Goal: Information Seeking & Learning: Check status

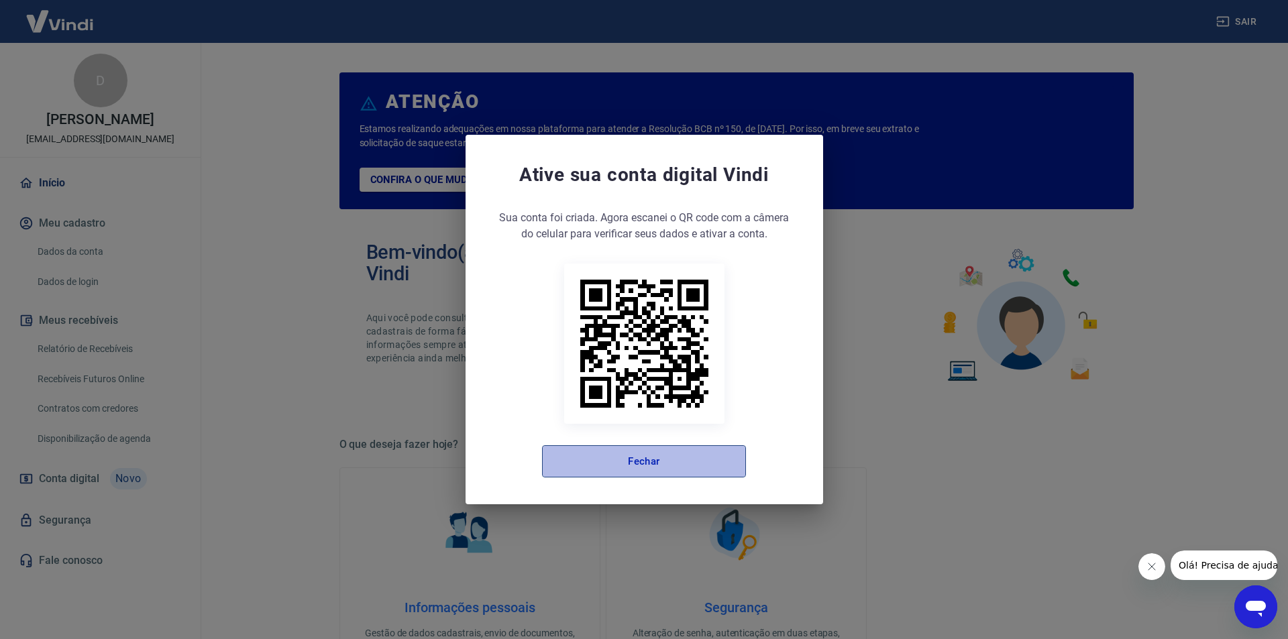
drag, startPoint x: 690, startPoint y: 460, endPoint x: 691, endPoint y: 448, distance: 11.5
click at [690, 452] on button "Fechar" at bounding box center [644, 462] width 204 height 32
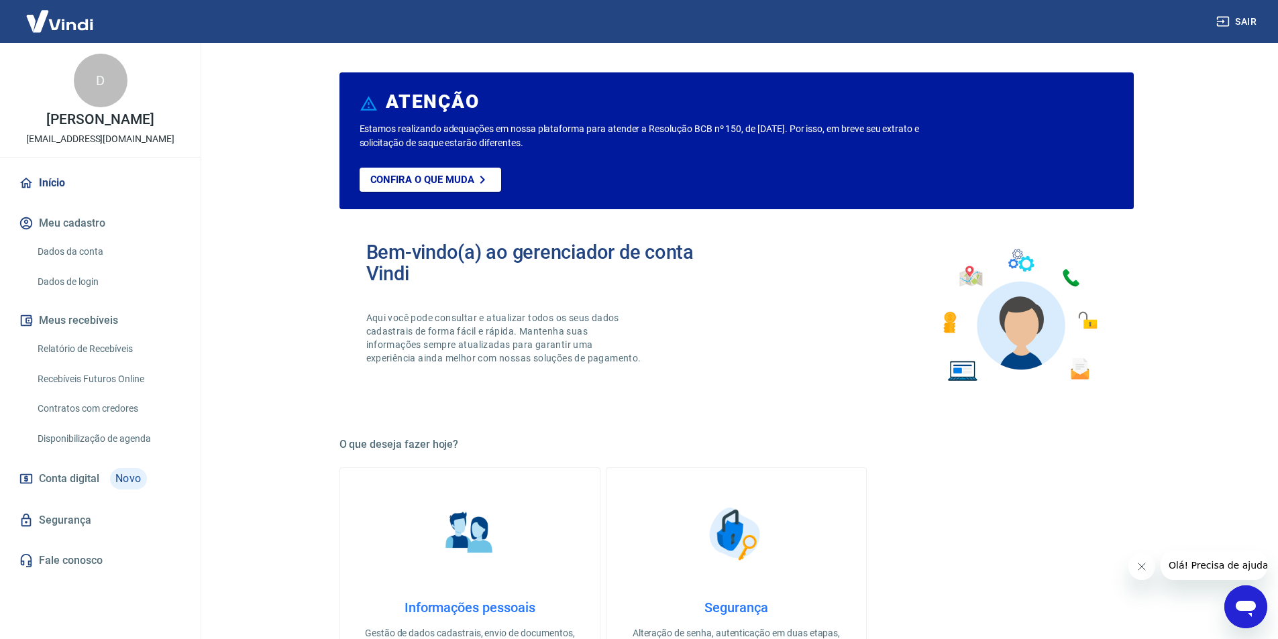
click at [109, 385] on link "Recebíveis Futuros Online" at bounding box center [108, 380] width 152 height 28
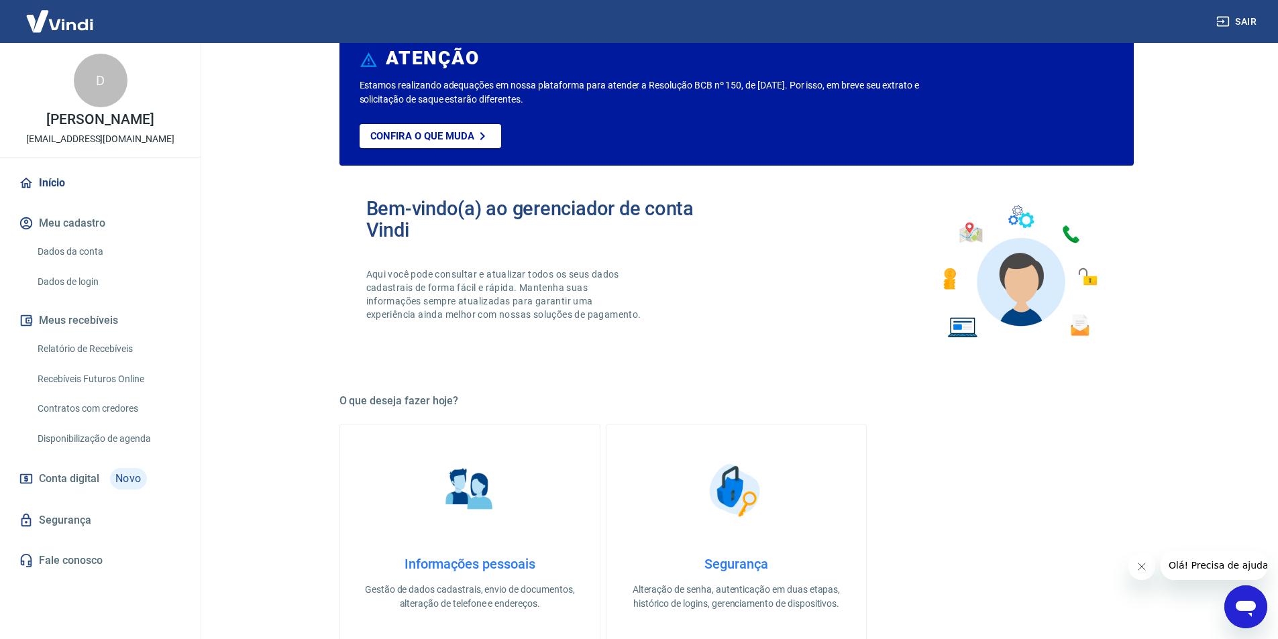
scroll to position [67, 0]
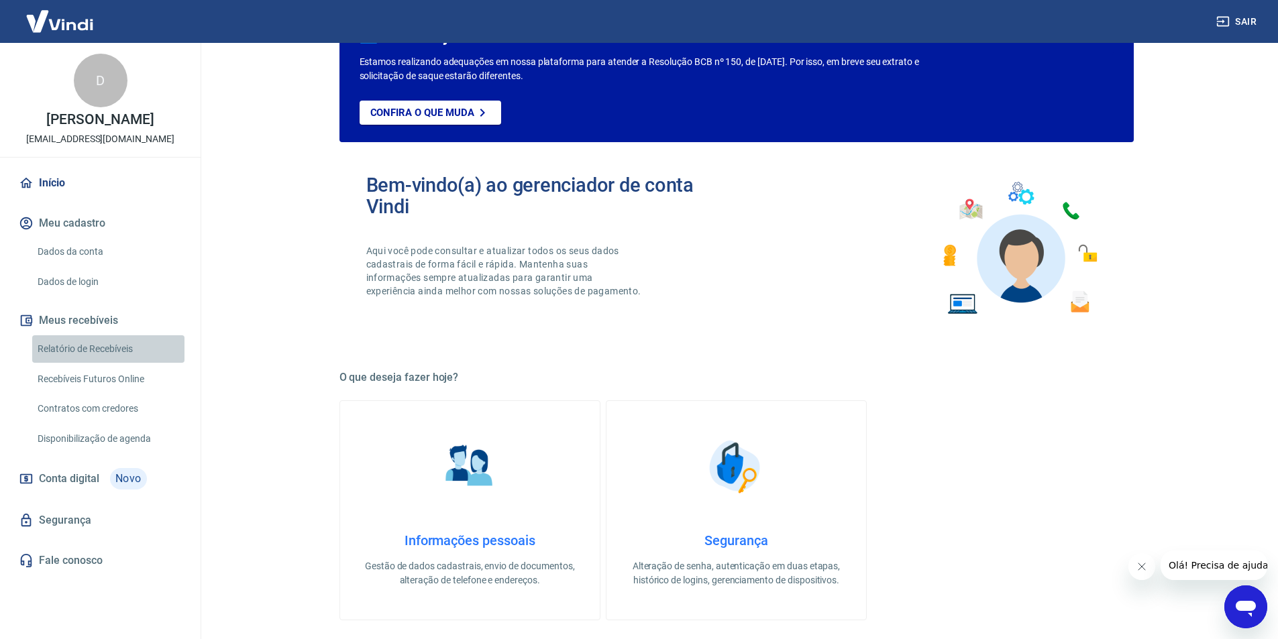
click at [109, 363] on link "Relatório de Recebíveis" at bounding box center [108, 349] width 152 height 28
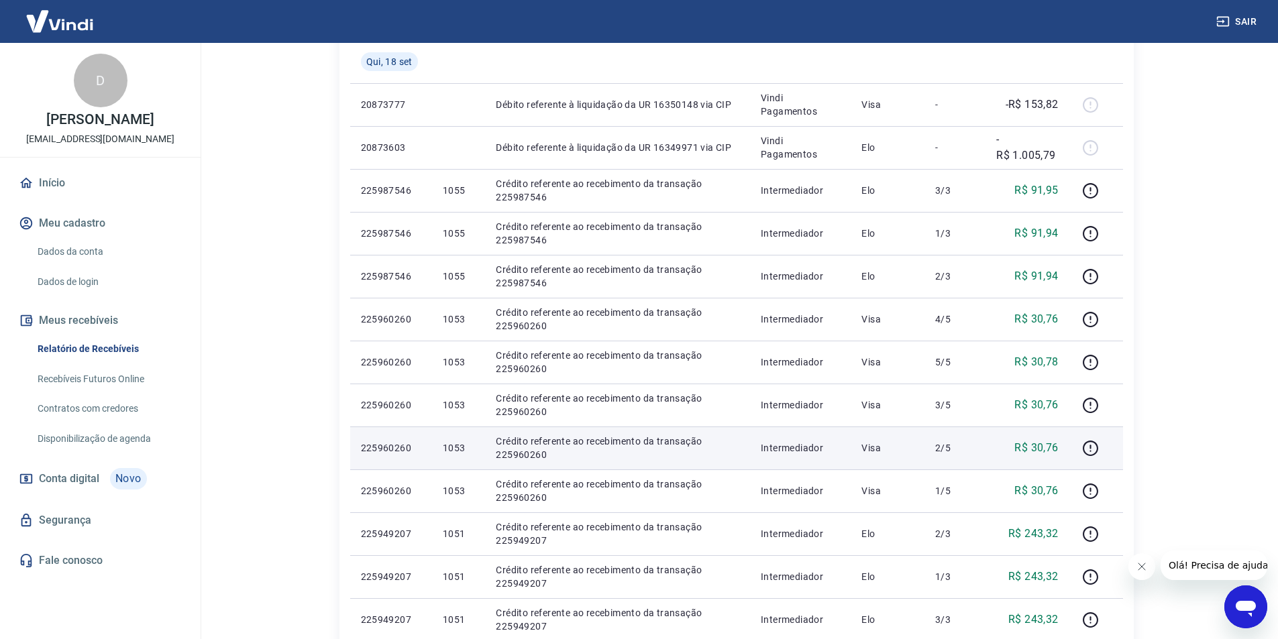
scroll to position [268, 0]
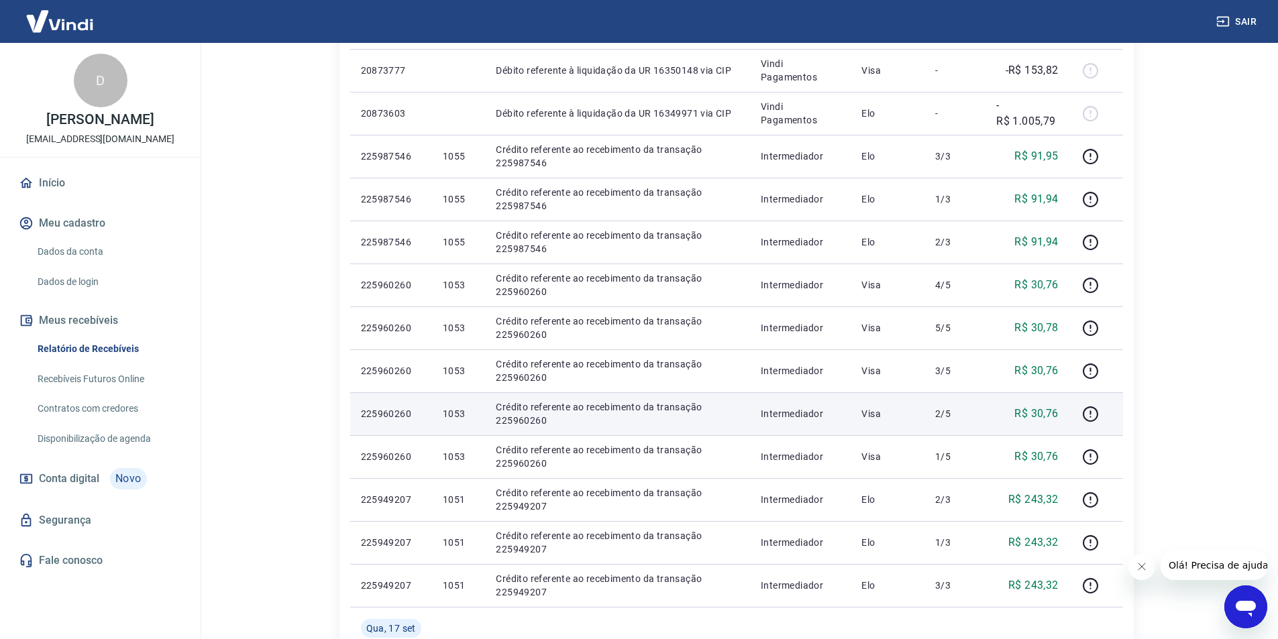
click at [777, 422] on td "Intermediador" at bounding box center [800, 414] width 101 height 43
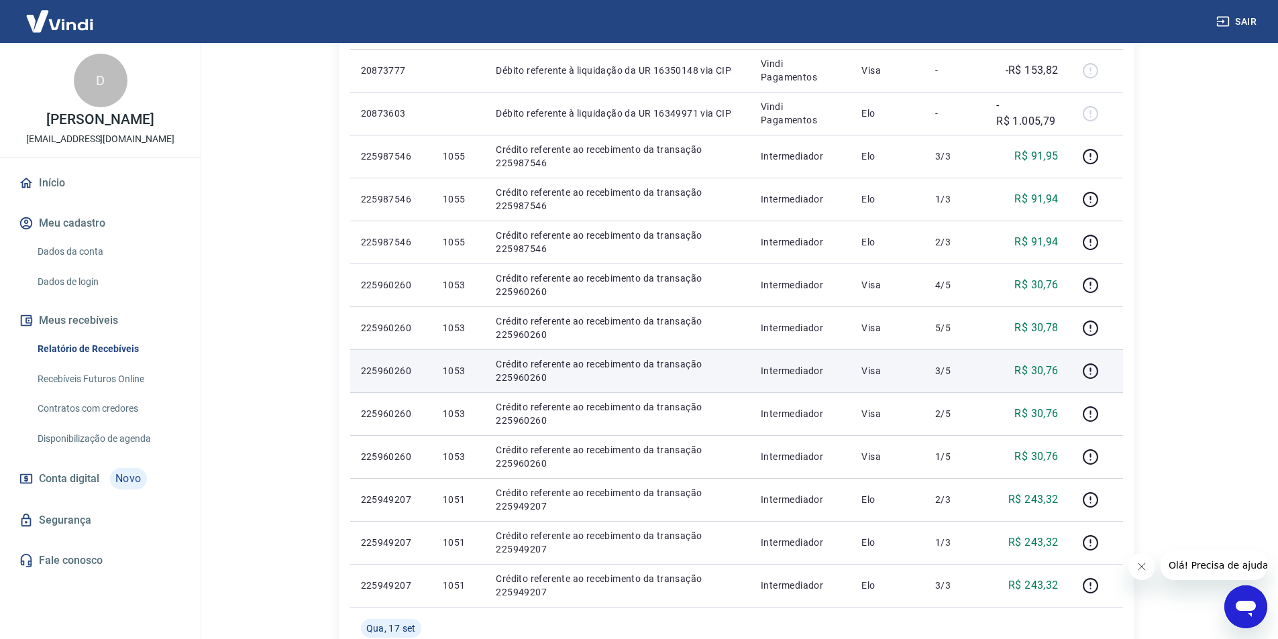
scroll to position [201, 0]
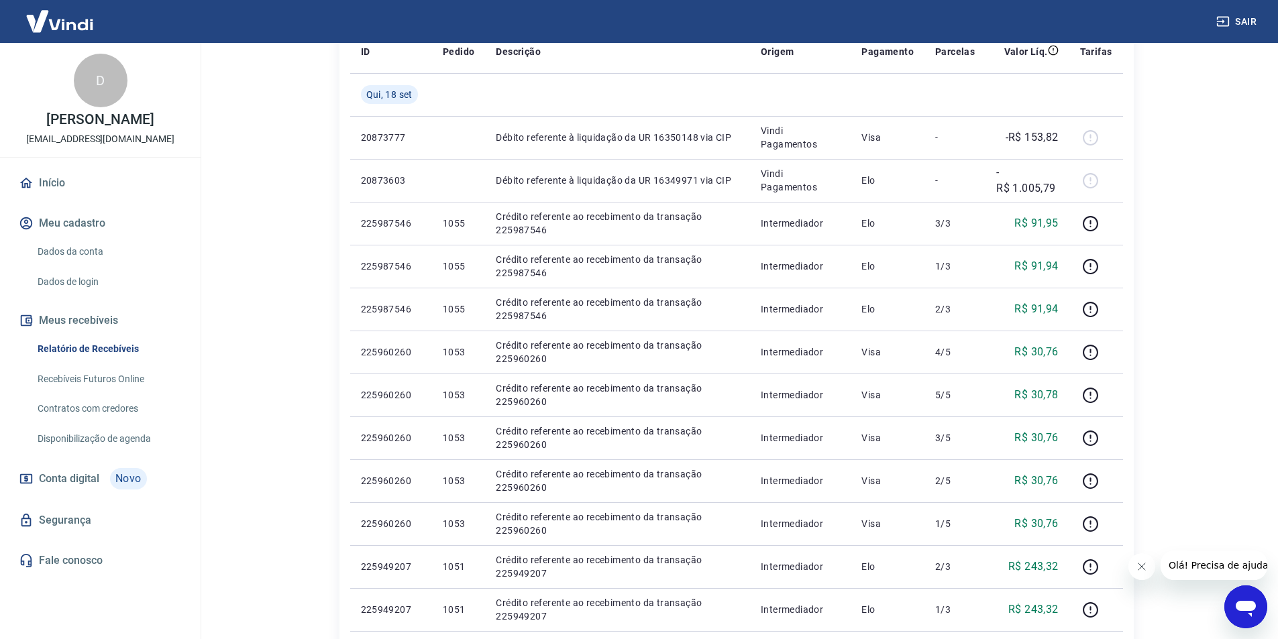
drag, startPoint x: 1264, startPoint y: 329, endPoint x: 1252, endPoint y: 337, distance: 14.9
click at [1264, 331] on main "Início / Meus Recebíveis / Relatório de Recebíveis Relatório de Recebíveis Saib…" at bounding box center [737, 140] width 1084 height 596
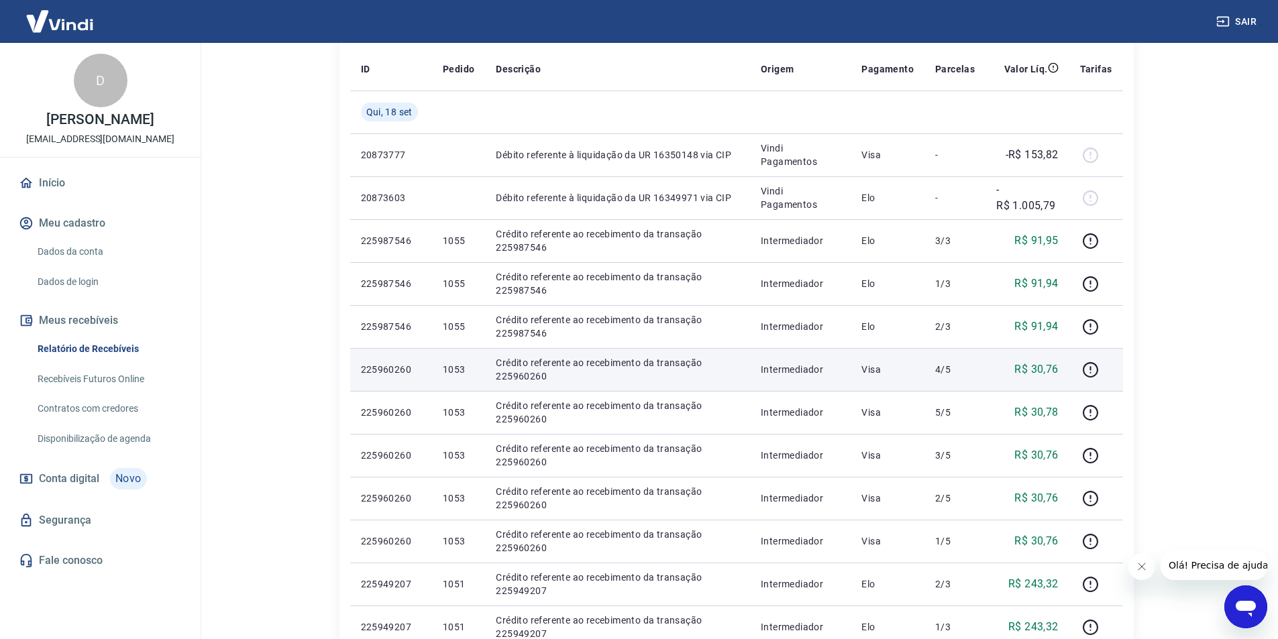
scroll to position [176, 0]
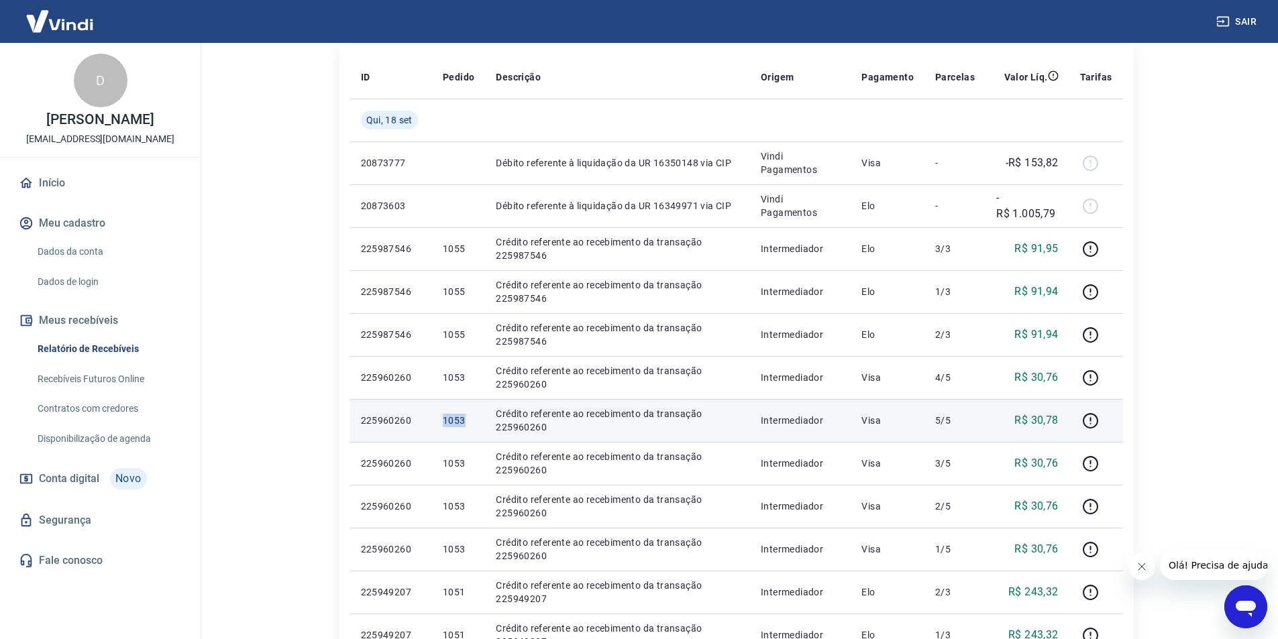
drag, startPoint x: 470, startPoint y: 423, endPoint x: 441, endPoint y: 422, distance: 28.9
click at [441, 422] on td "1053" at bounding box center [458, 420] width 53 height 43
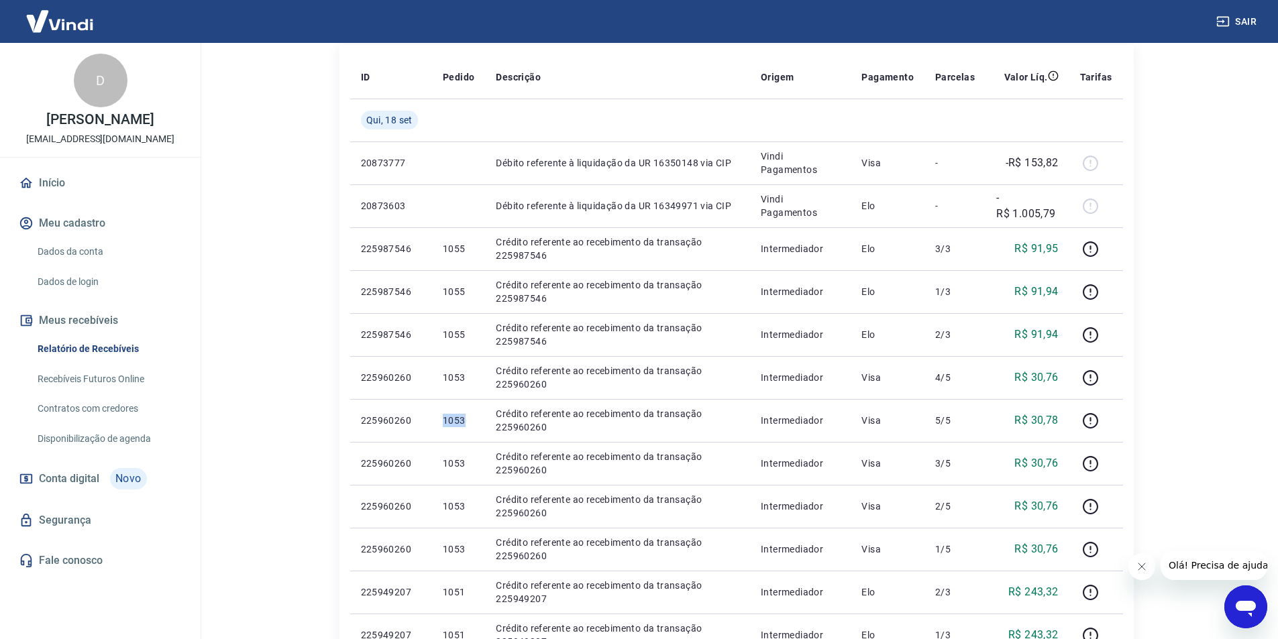
copy p "1053"
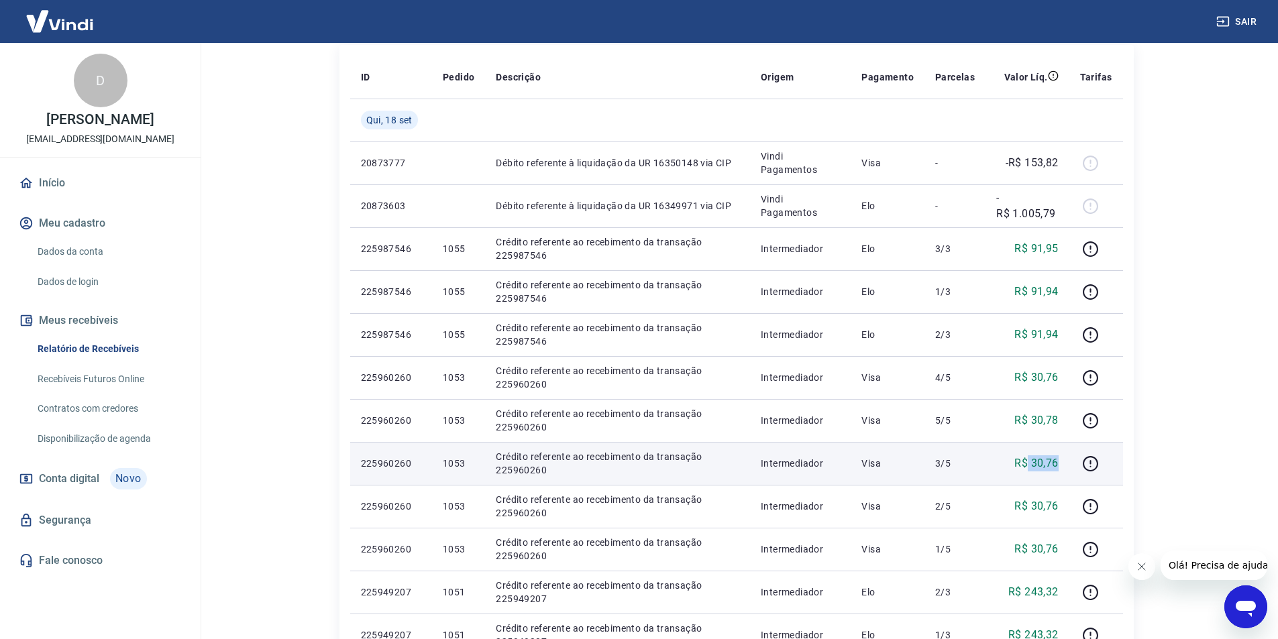
drag, startPoint x: 1063, startPoint y: 462, endPoint x: 1029, endPoint y: 463, distance: 34.9
click at [1029, 463] on td "R$ 30,76" at bounding box center [1027, 463] width 83 height 43
click at [1029, 463] on p "R$ 30,76" at bounding box center [1036, 464] width 44 height 16
drag, startPoint x: 1063, startPoint y: 465, endPoint x: 1033, endPoint y: 468, distance: 30.3
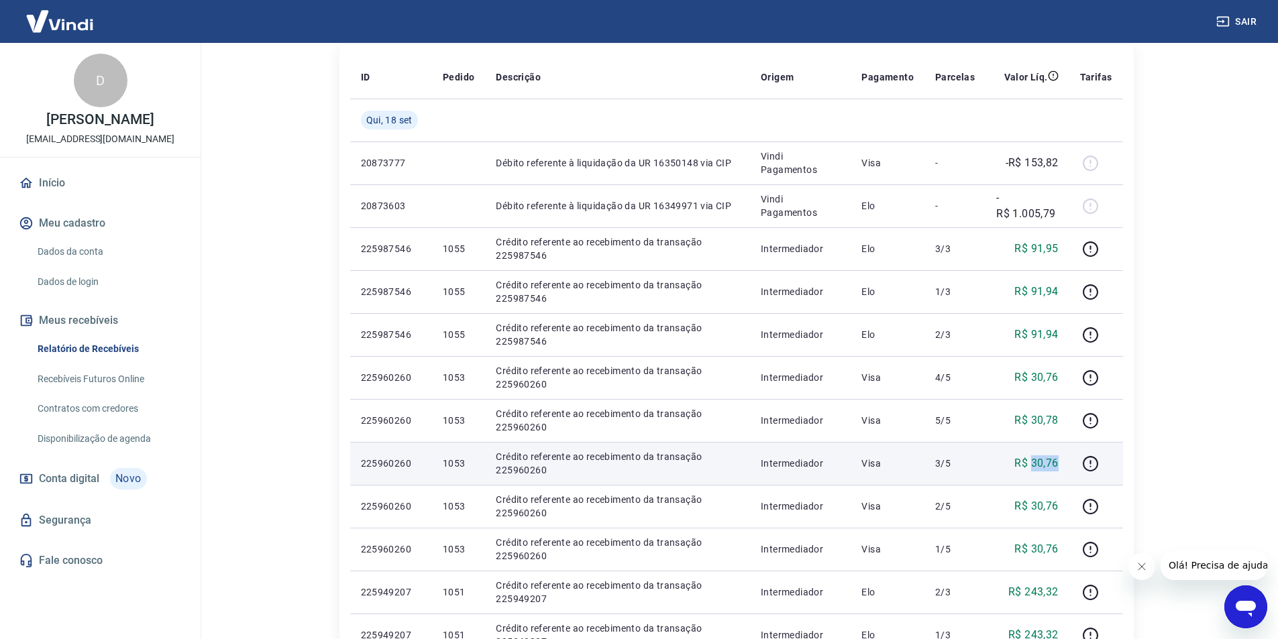
click at [1033, 468] on td "R$ 30,76" at bounding box center [1027, 463] width 83 height 43
copy p "30,76"
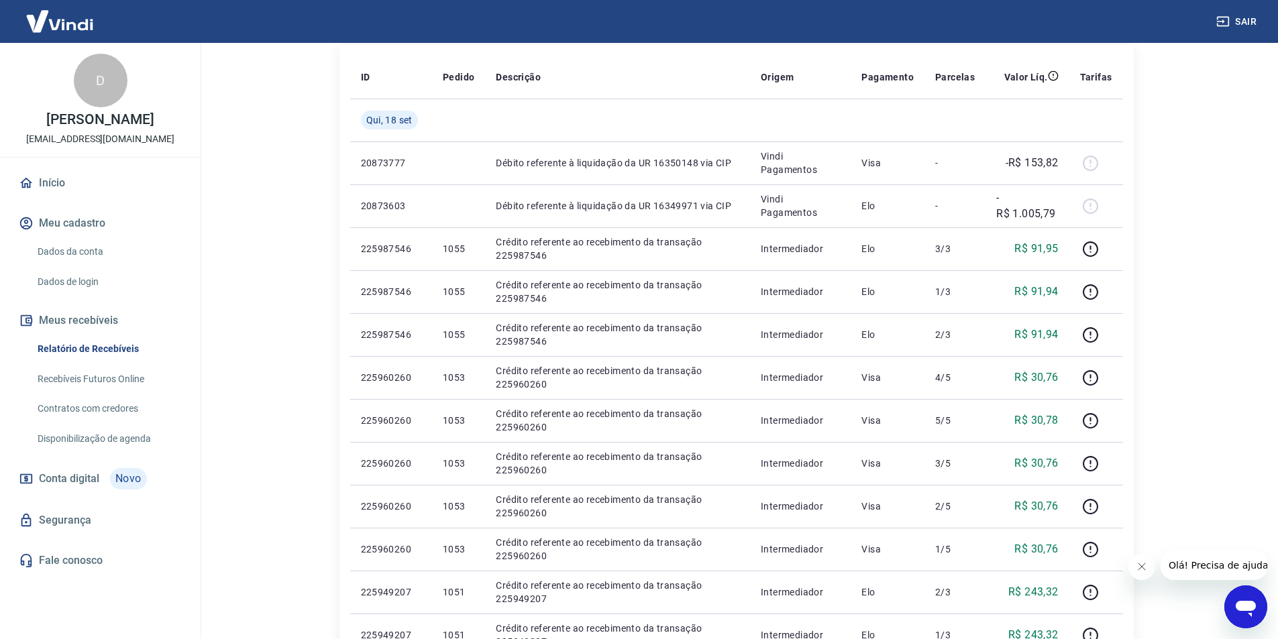
click at [1188, 358] on main "Início / Meus Recebíveis / Relatório de Recebíveis Relatório de Recebíveis Saib…" at bounding box center [737, 165] width 1084 height 596
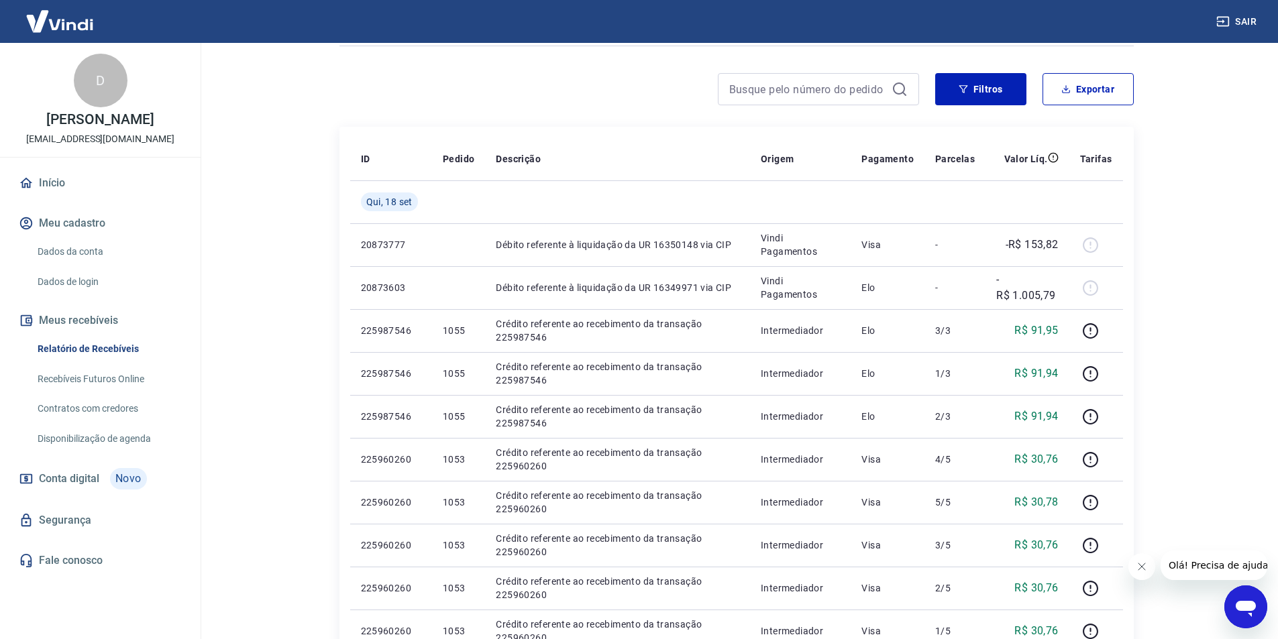
scroll to position [0, 0]
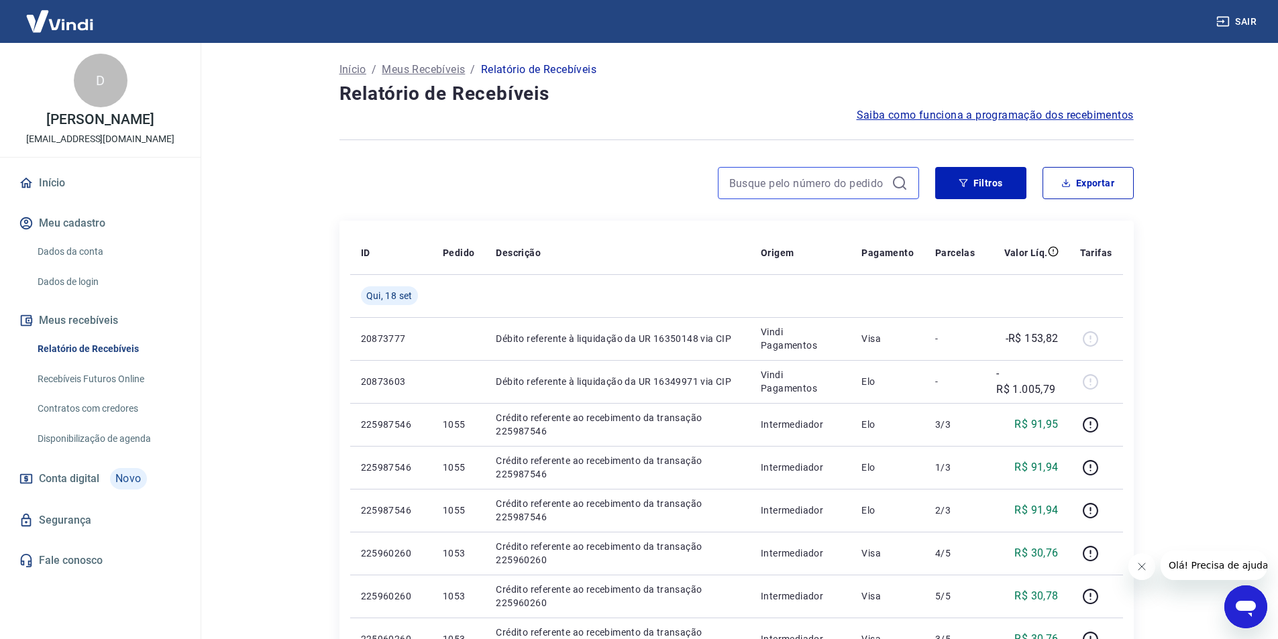
click at [830, 193] on input at bounding box center [807, 183] width 157 height 20
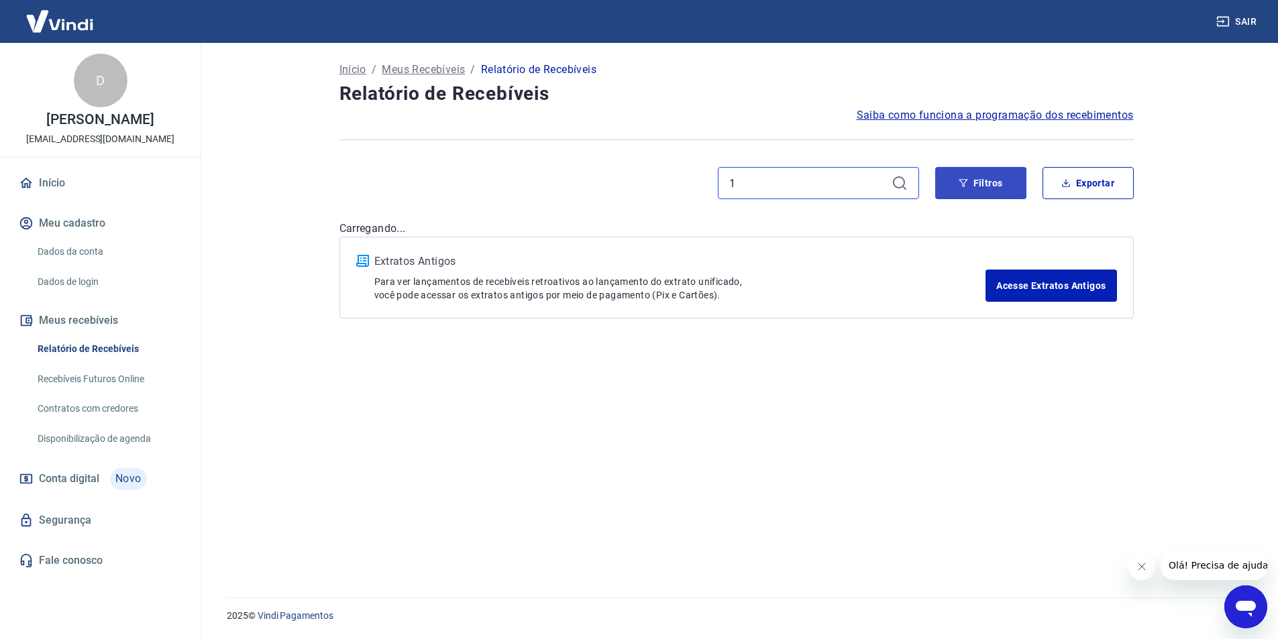
type input "1"
click at [994, 181] on button "Filtros" at bounding box center [980, 183] width 91 height 32
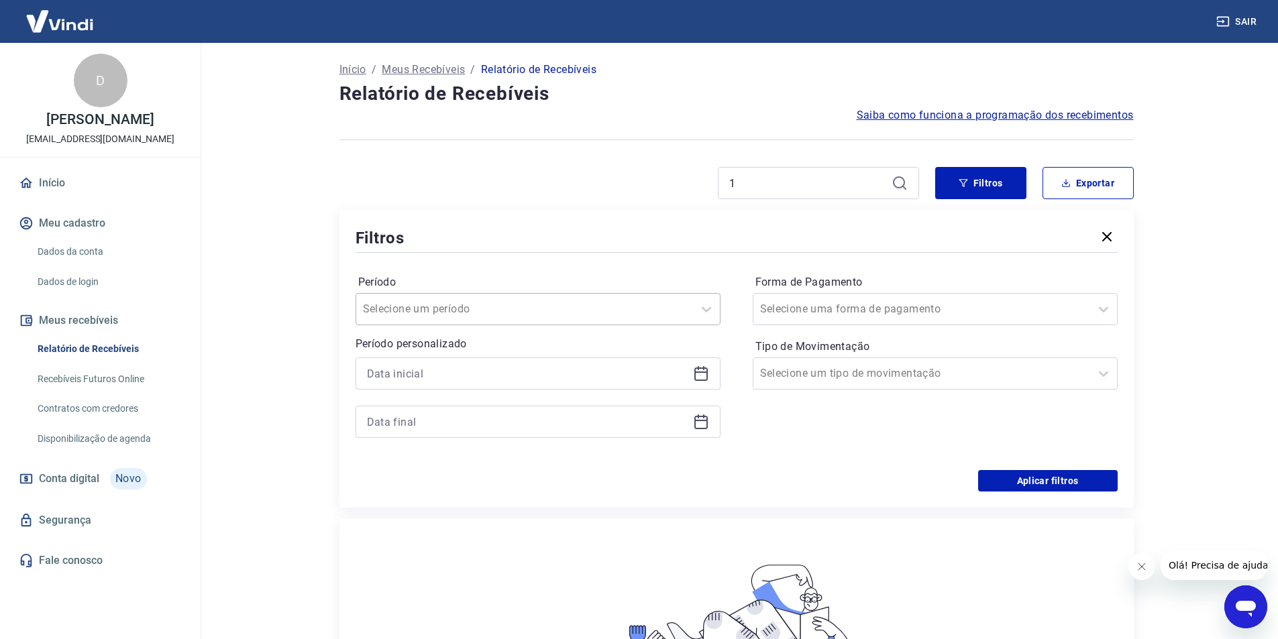
click at [447, 312] on input "Período" at bounding box center [431, 309] width 136 height 16
click at [737, 305] on div "Período Selecione um período Período personalizado Forma de Pagamento Selecione…" at bounding box center [737, 363] width 762 height 215
drag, startPoint x: 792, startPoint y: 187, endPoint x: 662, endPoint y: 171, distance: 131.7
click at [659, 174] on div "1" at bounding box center [630, 183] width 580 height 32
click at [982, 186] on button "Filtros" at bounding box center [980, 183] width 91 height 32
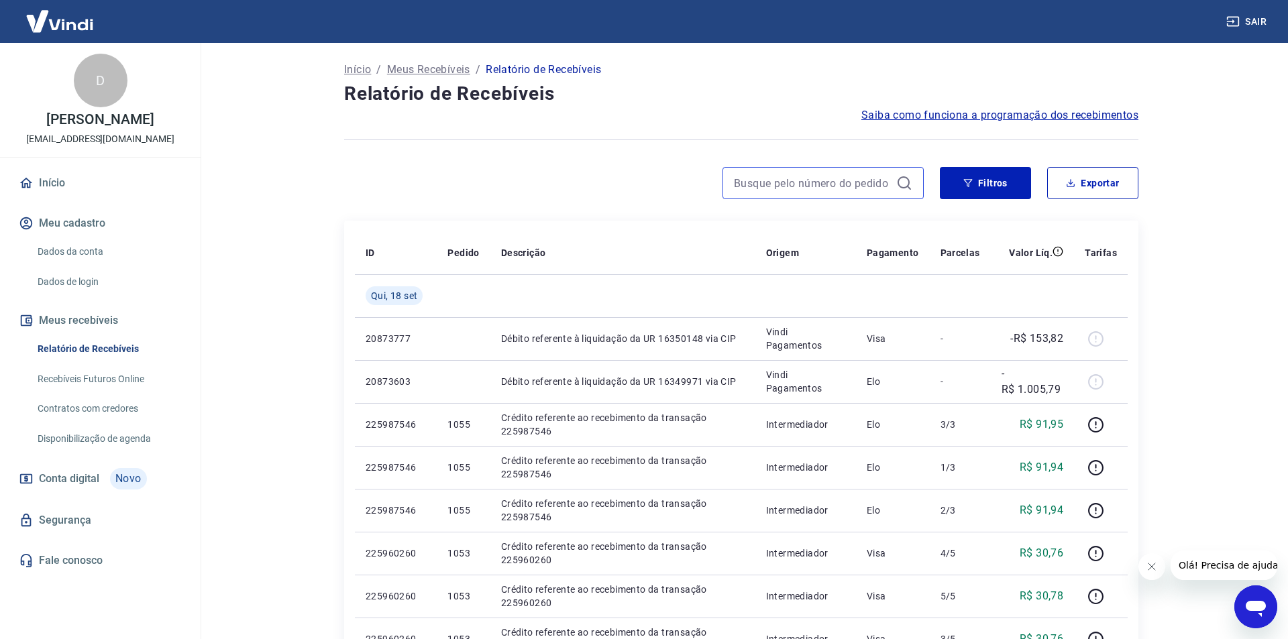
click at [763, 189] on input at bounding box center [812, 183] width 157 height 20
click at [607, 182] on div at bounding box center [630, 183] width 580 height 32
click at [970, 187] on button "Filtros" at bounding box center [980, 183] width 91 height 32
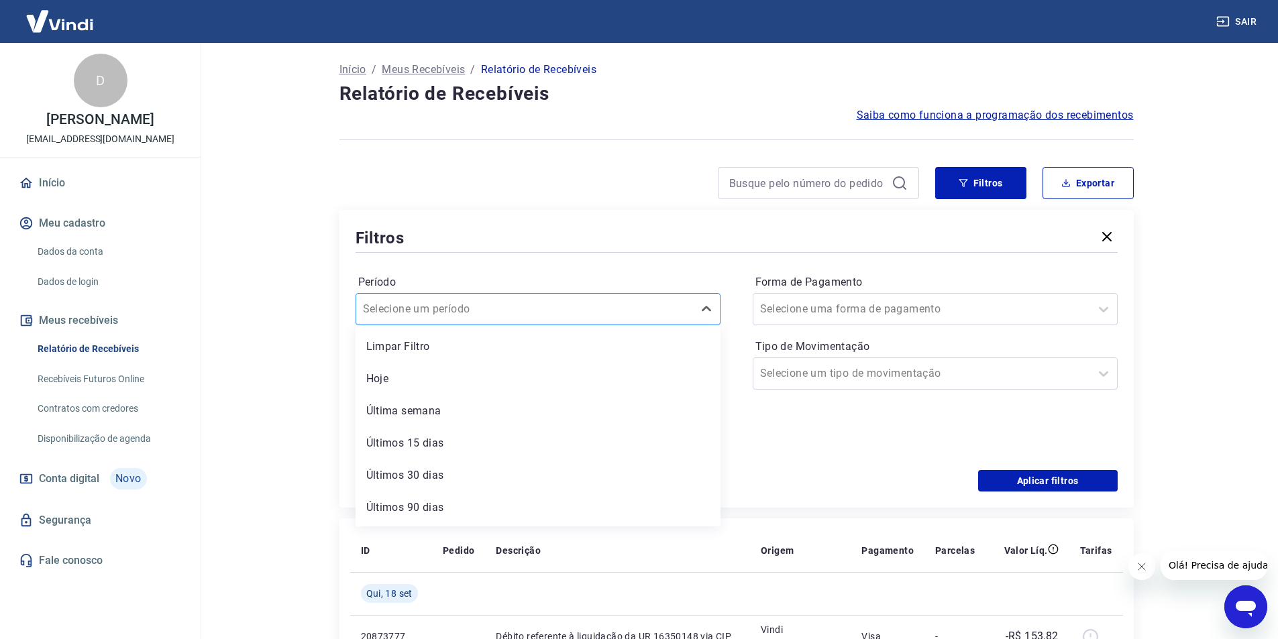
click at [455, 314] on input "Período" at bounding box center [431, 309] width 136 height 16
drag, startPoint x: 900, startPoint y: 461, endPoint x: 896, endPoint y: 456, distance: 7.1
click at [899, 460] on div "Período option Últimos 30 dias focused, 5 of 7. 7 results available. Use Up and…" at bounding box center [737, 363] width 762 height 215
click at [529, 380] on input at bounding box center [527, 374] width 321 height 20
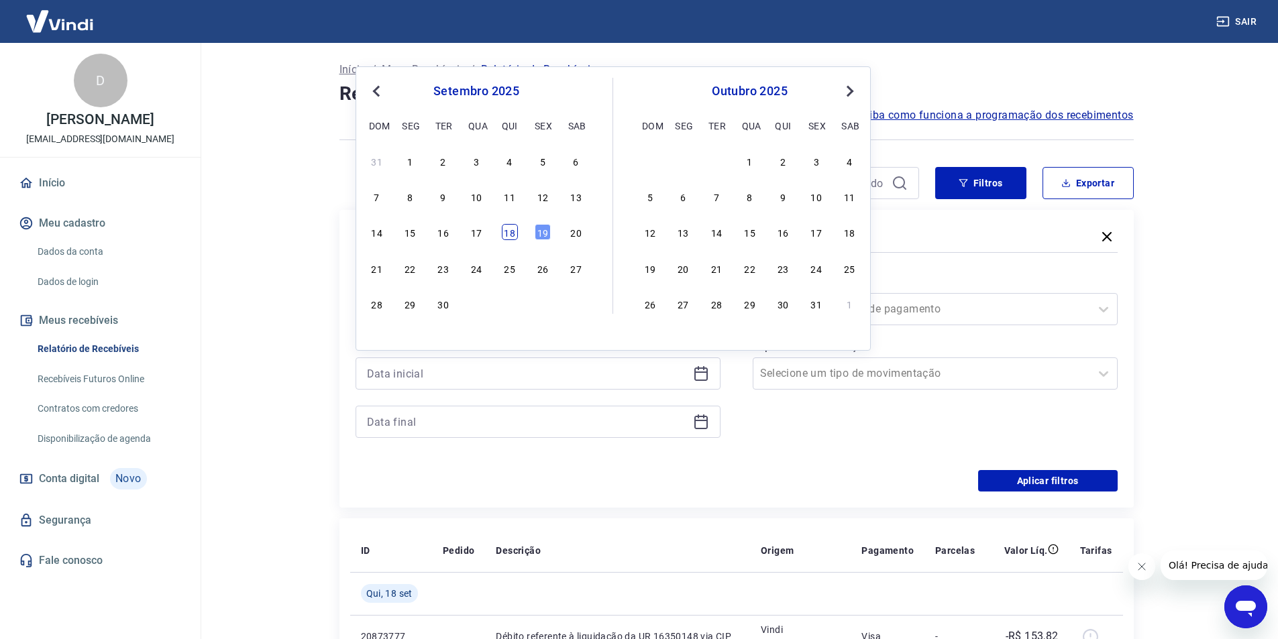
click at [514, 236] on div "18" at bounding box center [510, 232] width 16 height 16
click at [514, 236] on div "Filtros" at bounding box center [737, 237] width 762 height 23
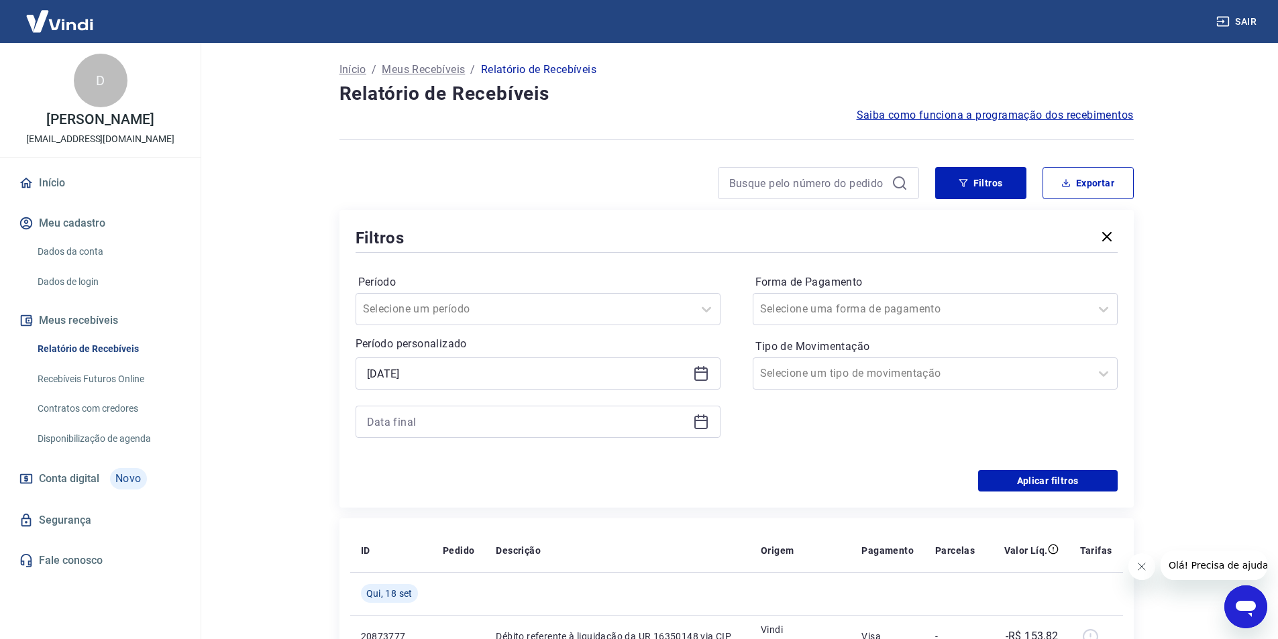
type input "[DATE]"
click at [700, 425] on icon at bounding box center [701, 422] width 16 height 16
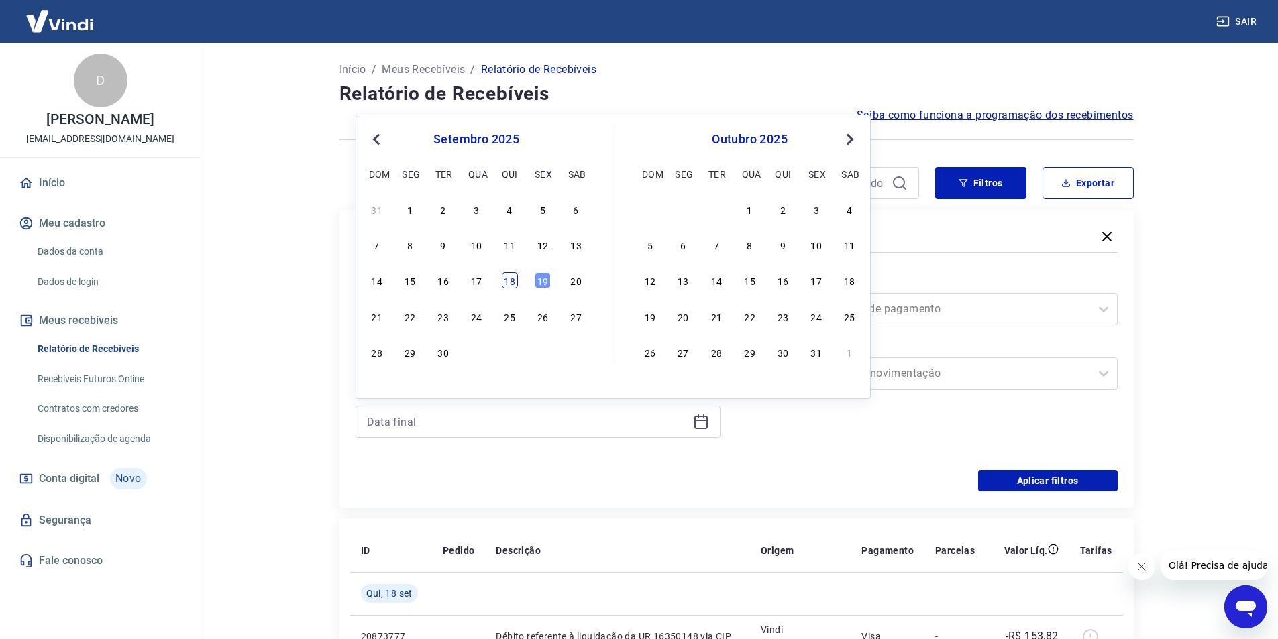
click at [510, 283] on div "18" at bounding box center [510, 280] width 16 height 16
click at [510, 282] on label "Período" at bounding box center [538, 282] width 360 height 16
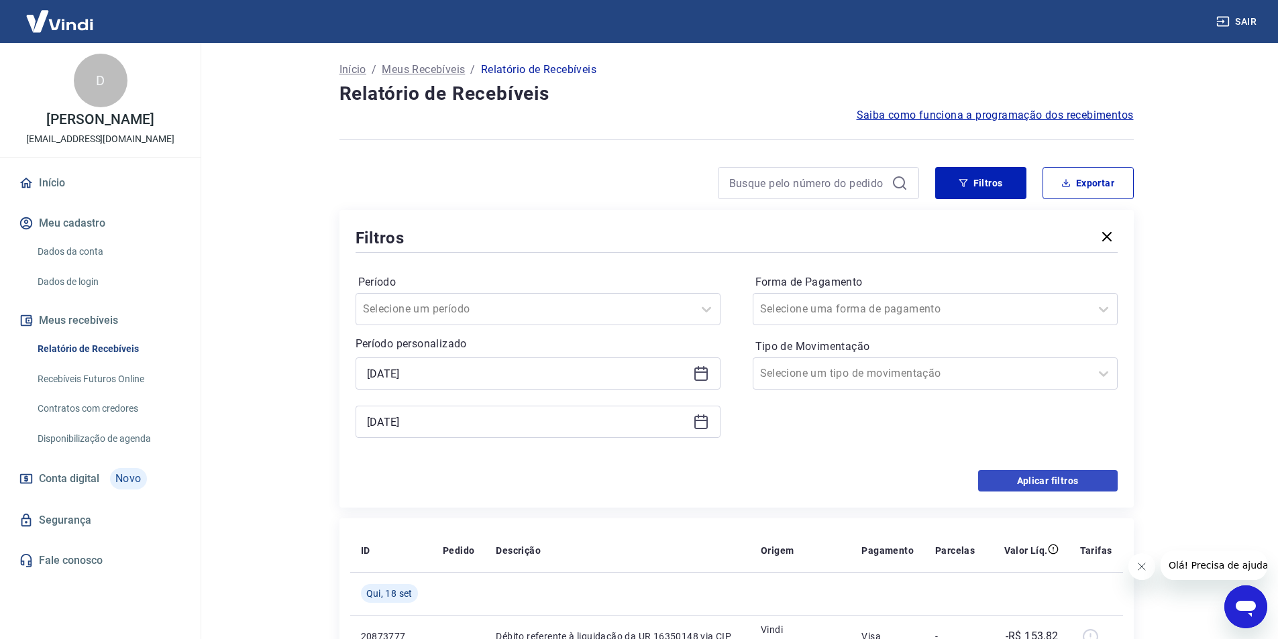
type input "[DATE]"
click at [1049, 478] on button "Aplicar filtros" at bounding box center [1048, 480] width 140 height 21
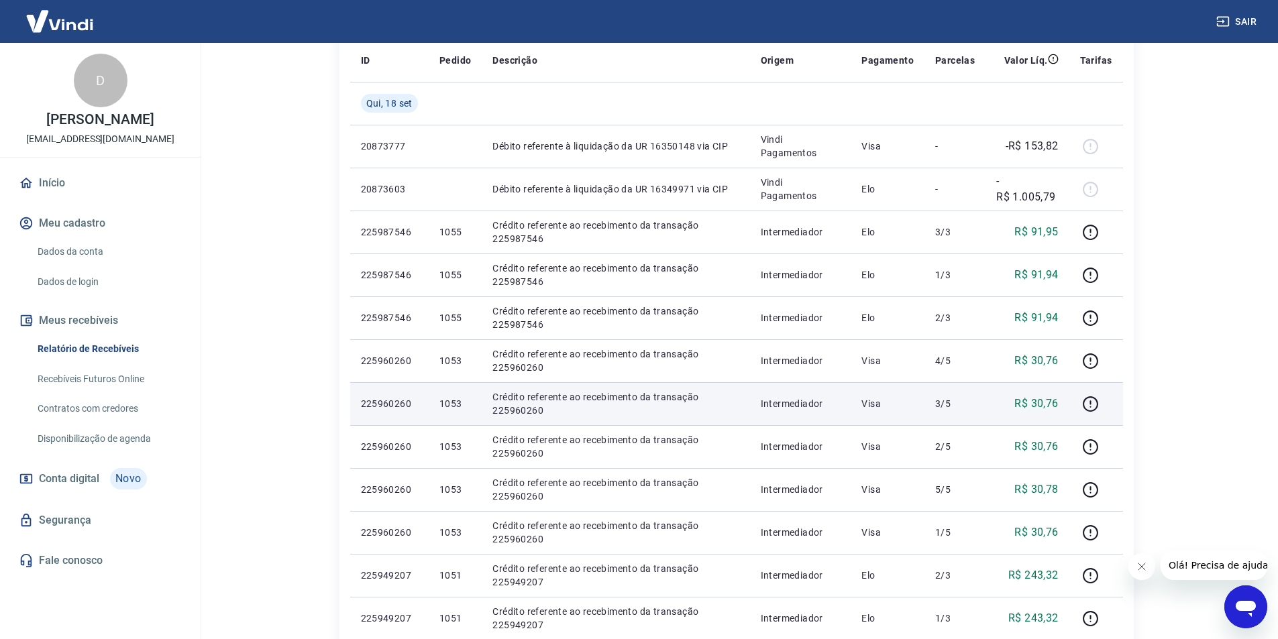
scroll to position [134, 0]
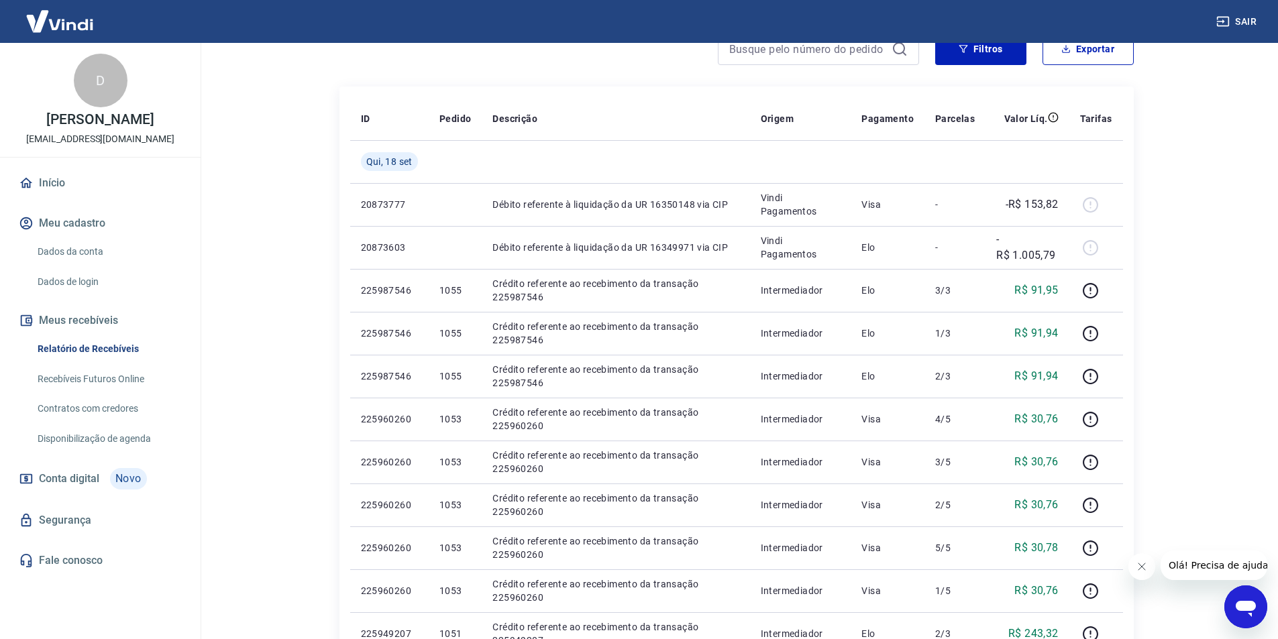
drag, startPoint x: 1188, startPoint y: 310, endPoint x: 1173, endPoint y: 314, distance: 14.7
click at [1188, 310] on main "Início / Meus Recebíveis / Relatório de Recebíveis Relatório de Recebíveis Saib…" at bounding box center [737, 207] width 1084 height 596
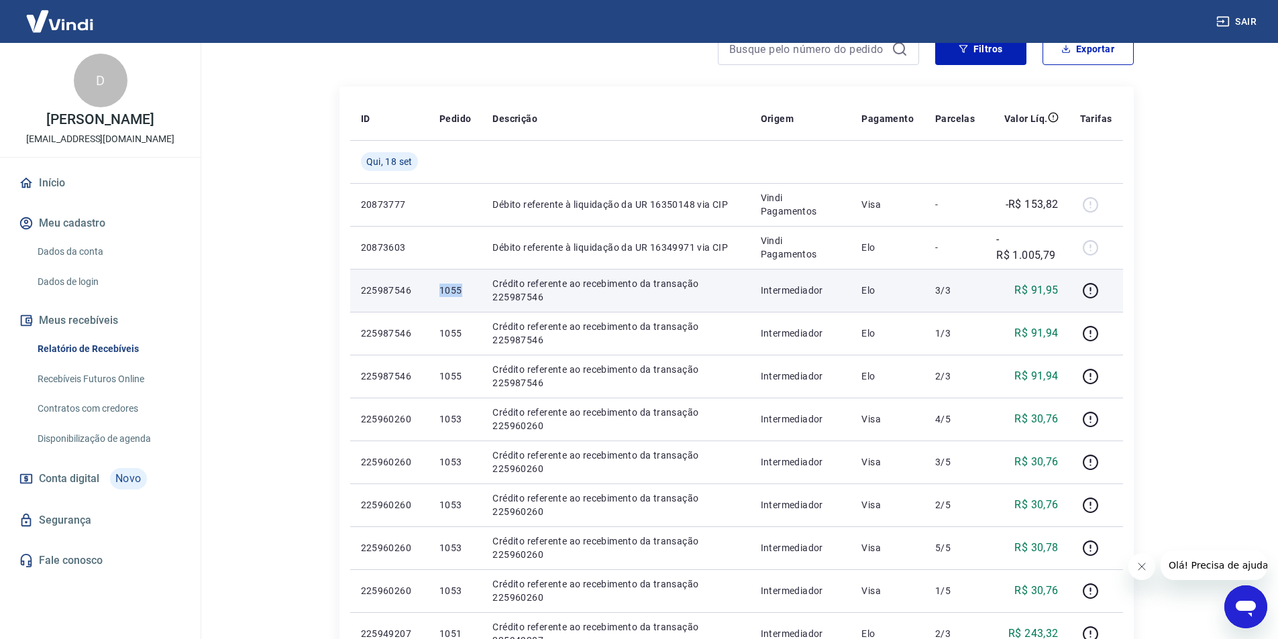
drag, startPoint x: 464, startPoint y: 286, endPoint x: 426, endPoint y: 288, distance: 37.6
click at [429, 288] on td "1055" at bounding box center [455, 290] width 53 height 43
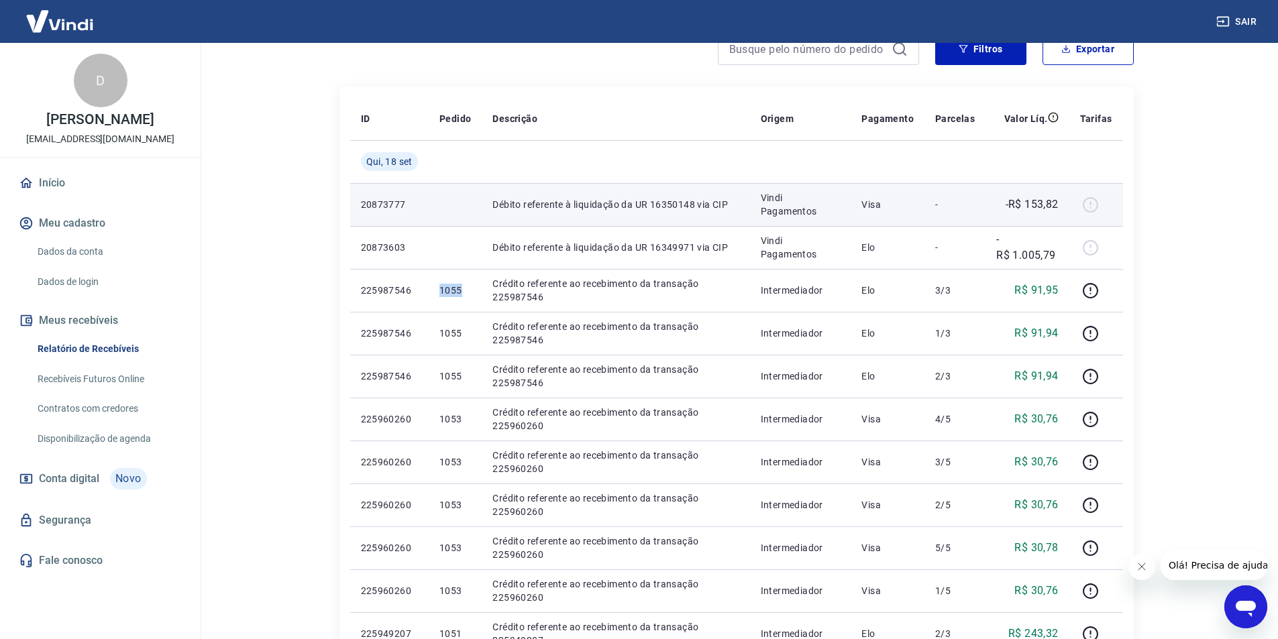
copy p "1055"
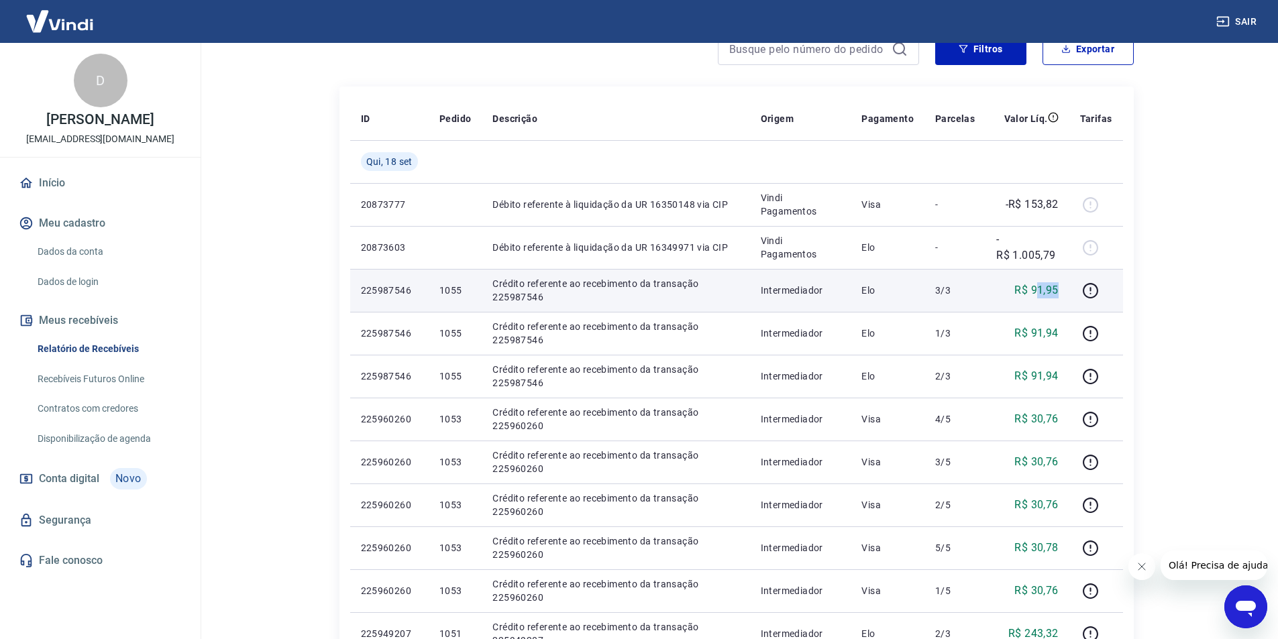
drag, startPoint x: 1065, startPoint y: 289, endPoint x: 1051, endPoint y: 303, distance: 19.9
click at [1038, 287] on td "R$ 91,95" at bounding box center [1028, 290] width 84 height 43
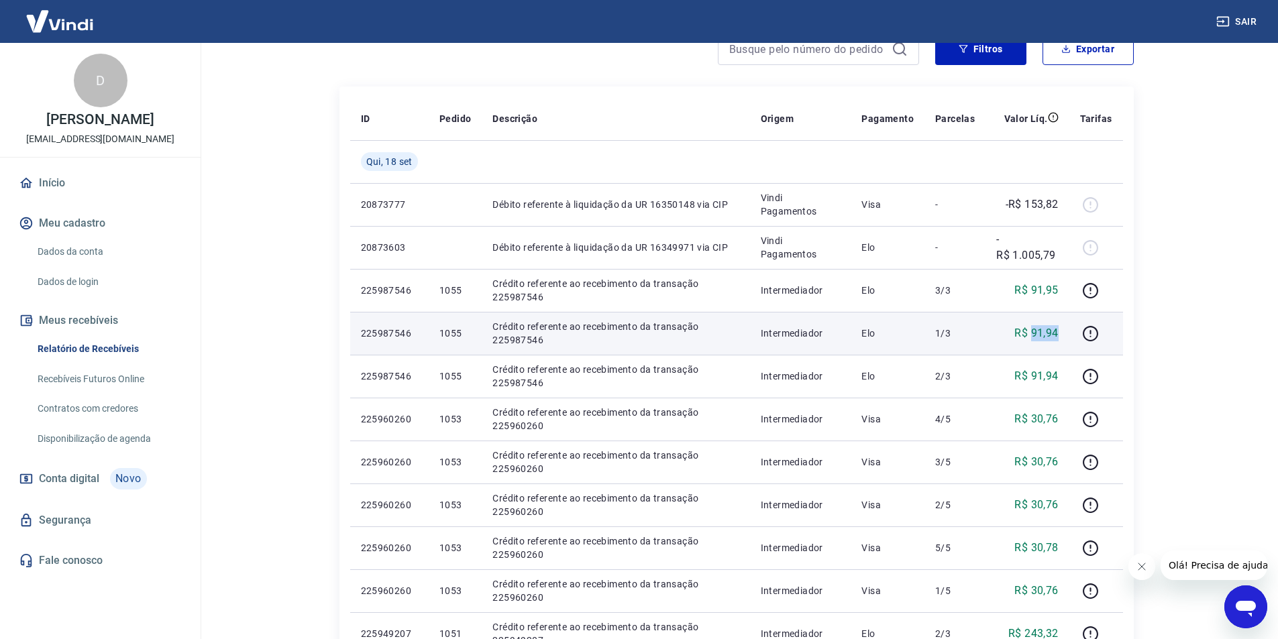
drag, startPoint x: 1061, startPoint y: 329, endPoint x: 1041, endPoint y: 334, distance: 20.7
click at [1035, 333] on td "R$ 91,94" at bounding box center [1028, 333] width 84 height 43
copy p "91,94"
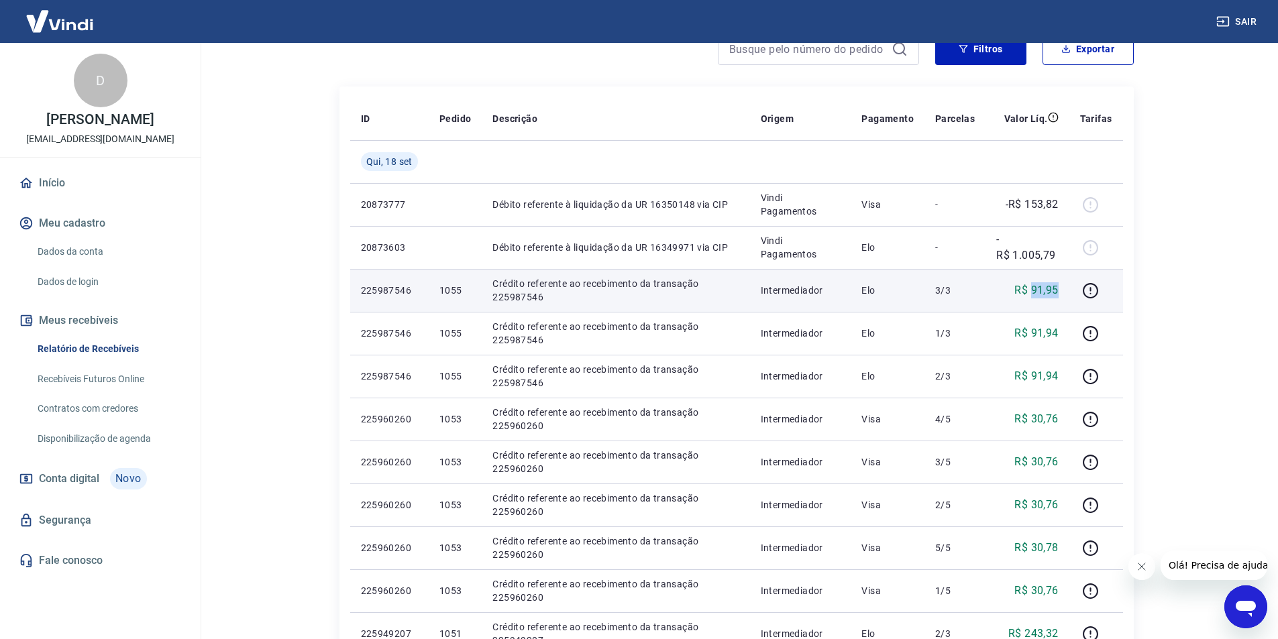
drag, startPoint x: 1063, startPoint y: 293, endPoint x: 1033, endPoint y: 293, distance: 30.2
click at [1033, 293] on td "R$ 91,95" at bounding box center [1028, 290] width 84 height 43
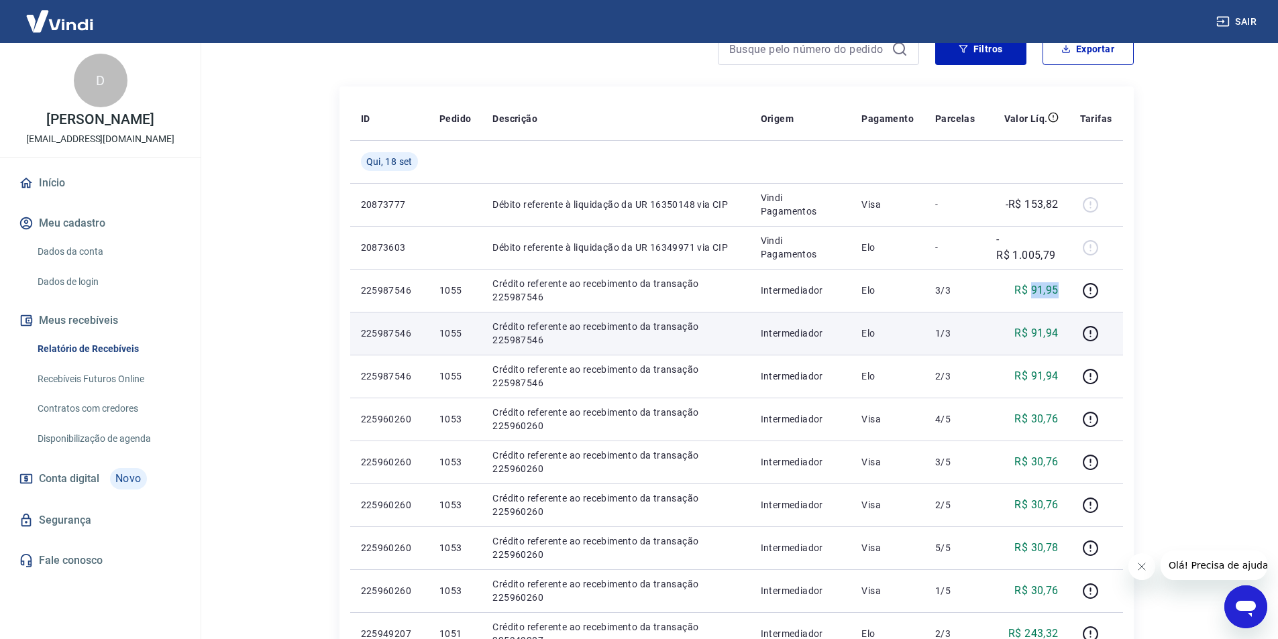
copy p "91,95"
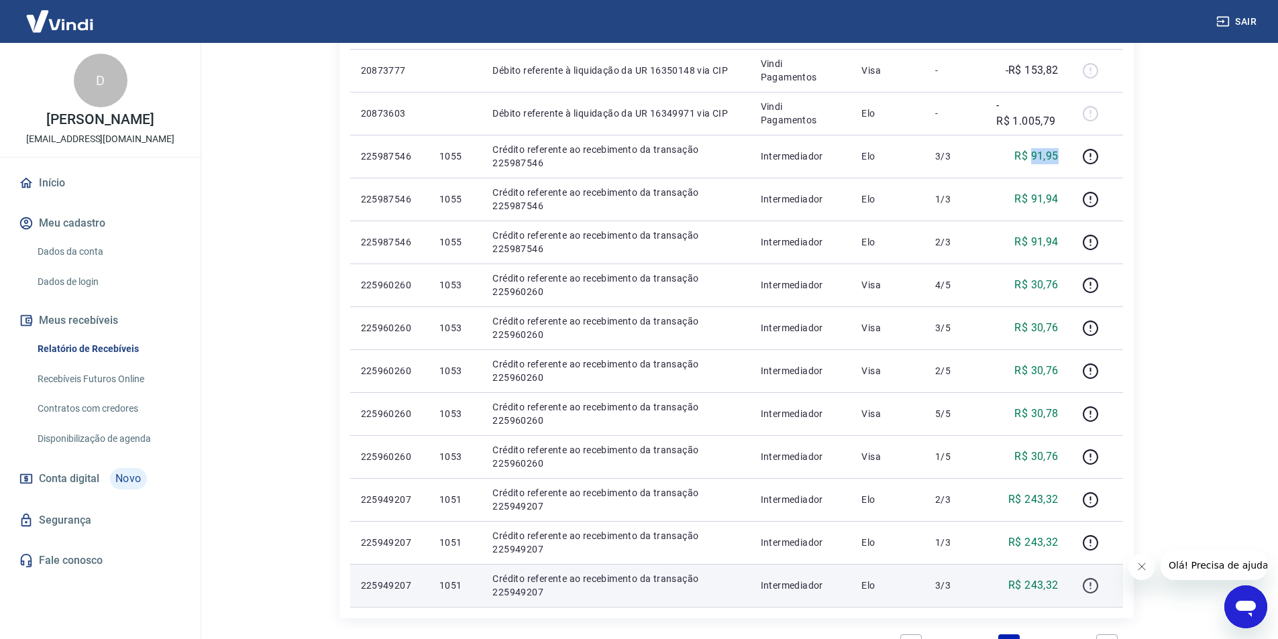
scroll to position [335, 0]
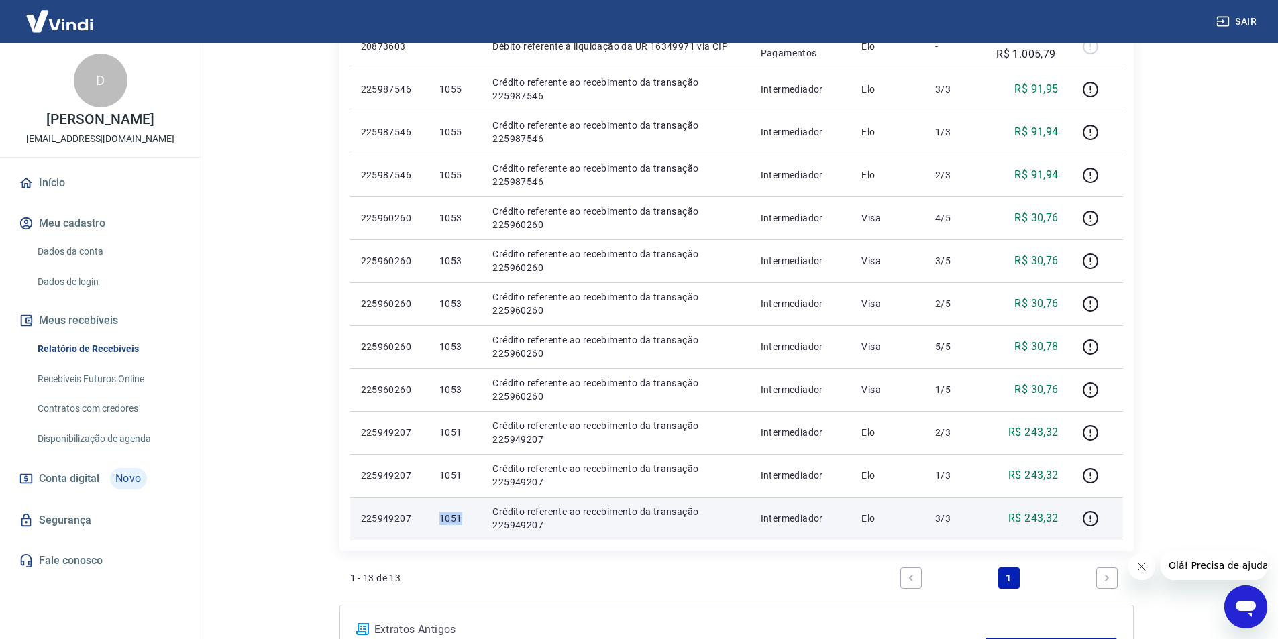
drag, startPoint x: 460, startPoint y: 517, endPoint x: 438, endPoint y: 515, distance: 22.2
click at [439, 515] on p "1051" at bounding box center [455, 518] width 32 height 13
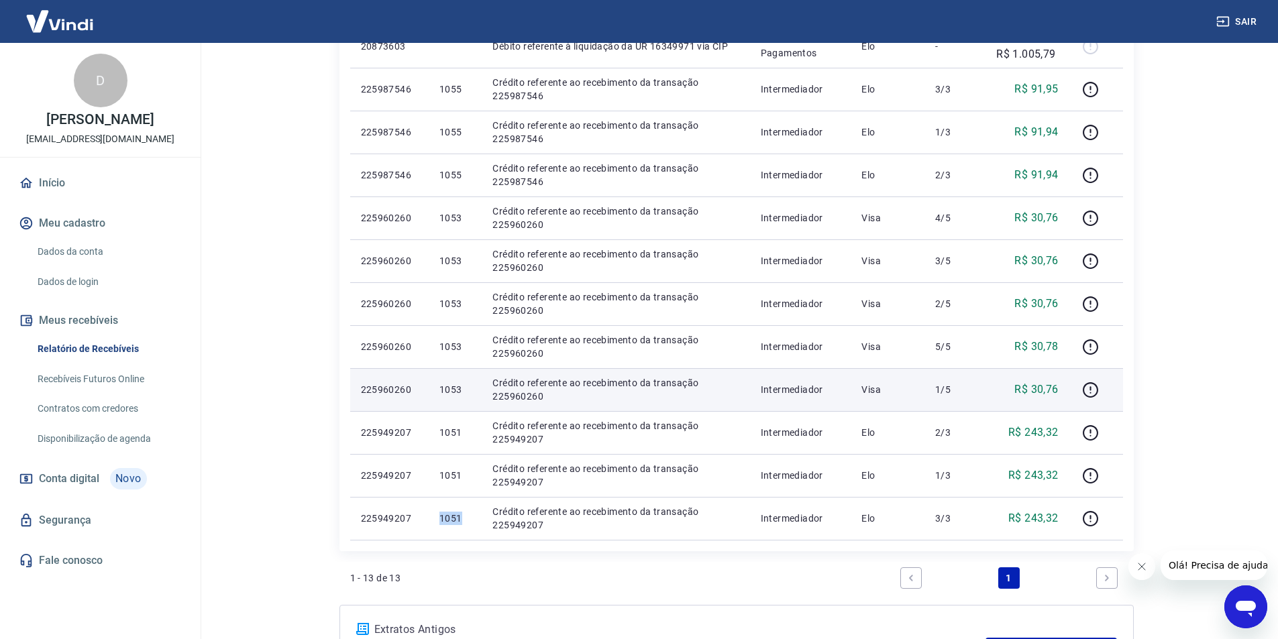
copy p "1051"
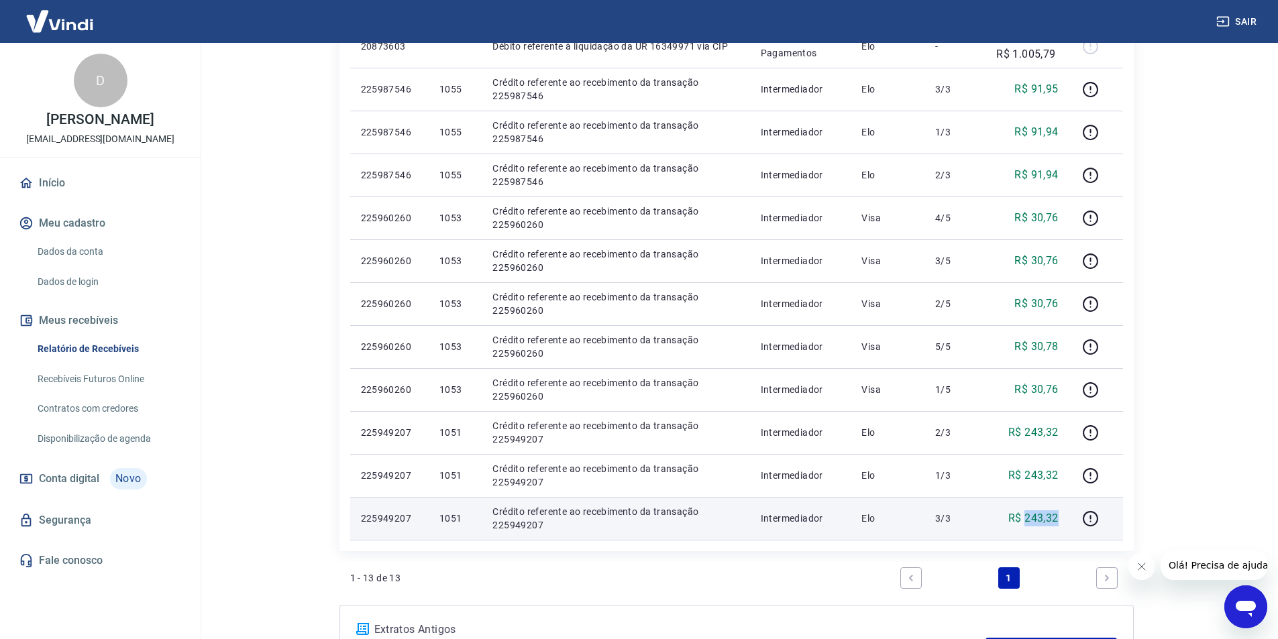
drag, startPoint x: 1067, startPoint y: 518, endPoint x: 1027, endPoint y: 525, distance: 40.2
click at [1027, 525] on td "R$ 243,32" at bounding box center [1028, 518] width 84 height 43
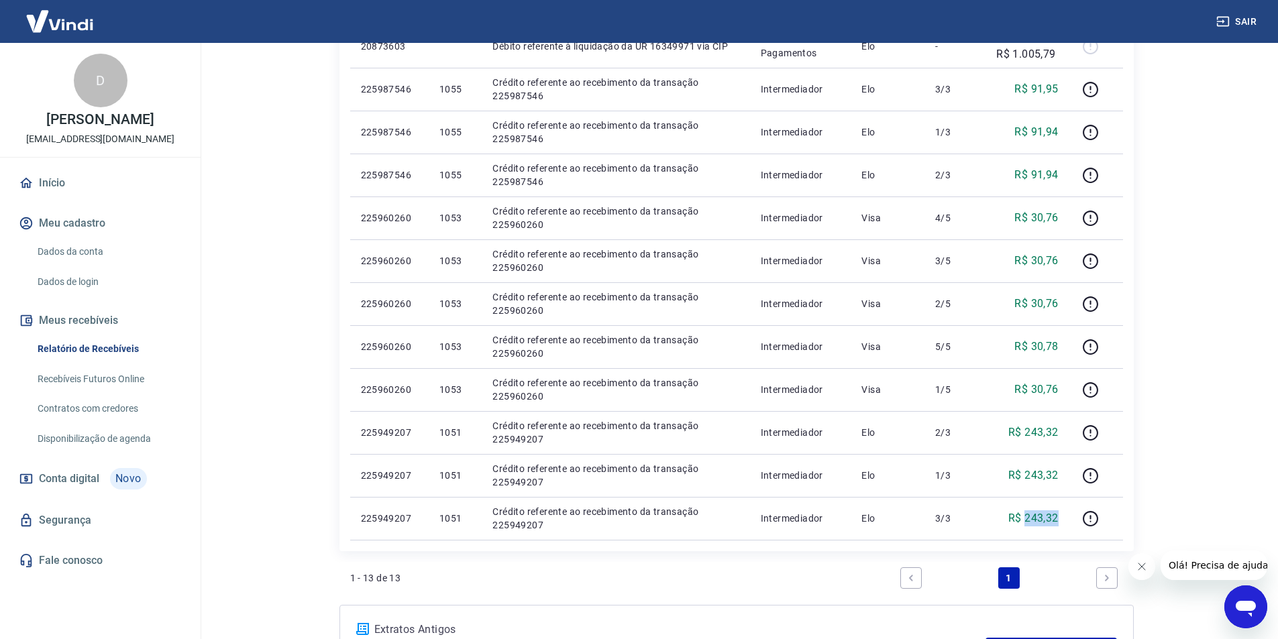
copy p "243,32"
